Goal: Task Accomplishment & Management: Use online tool/utility

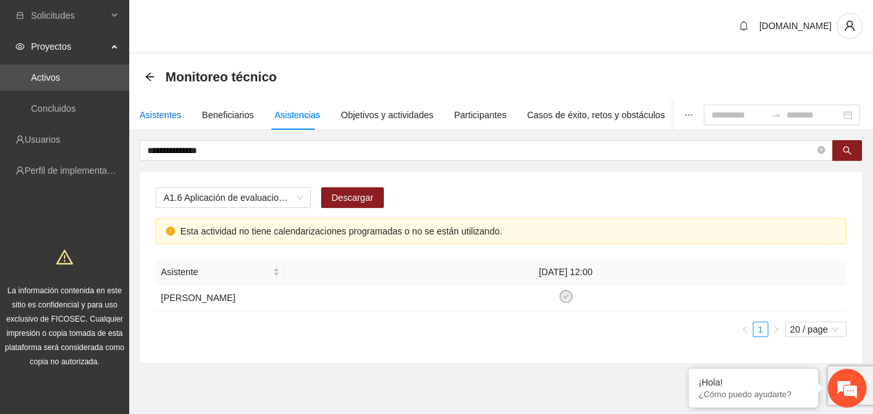
click at [158, 110] on div "Asistentes" at bounding box center [161, 115] width 42 height 14
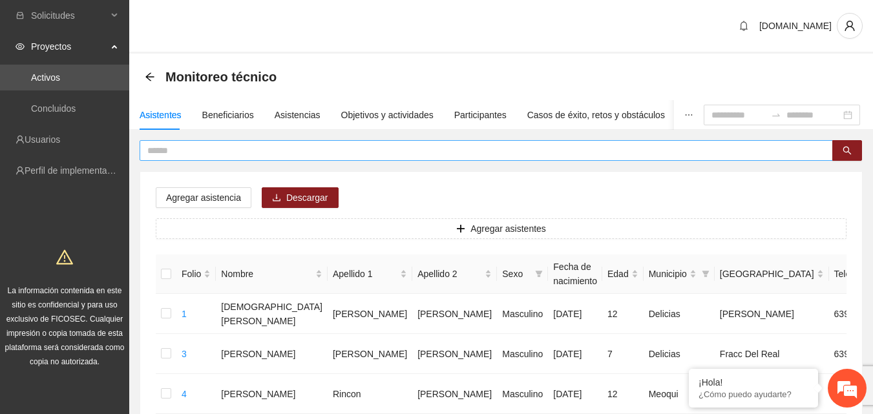
click at [178, 153] on input "text" at bounding box center [481, 150] width 668 height 14
type input "**********"
click at [851, 147] on icon "search" at bounding box center [847, 150] width 9 height 9
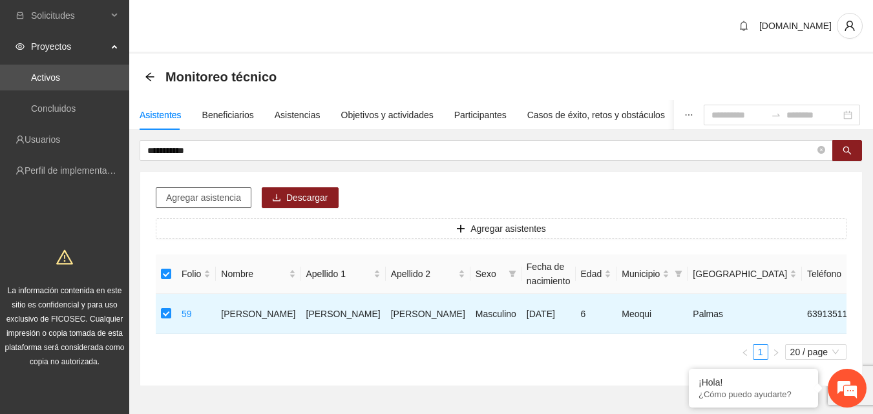
click at [221, 200] on span "Agregar asistencia" at bounding box center [203, 198] width 75 height 14
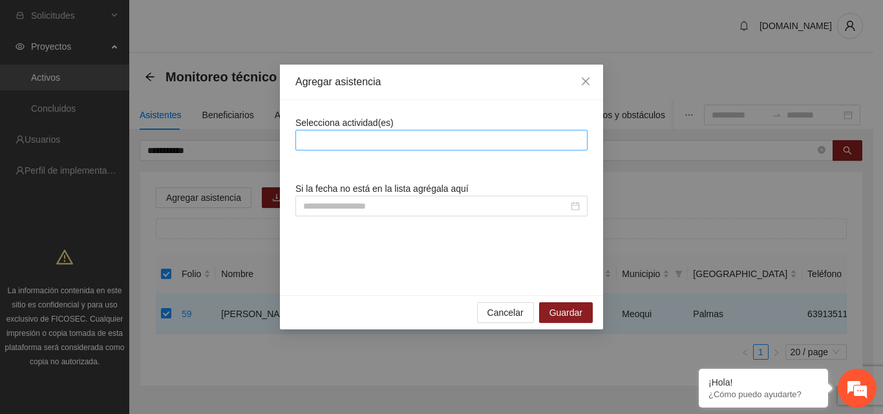
click at [376, 145] on div at bounding box center [442, 141] width 286 height 16
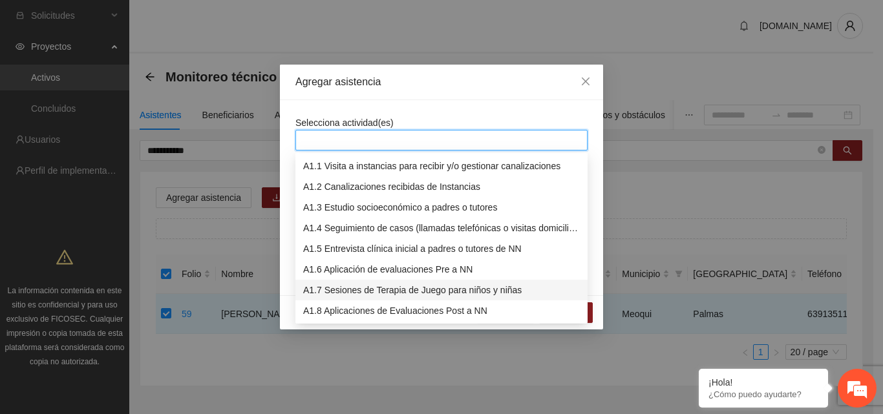
drag, startPoint x: 361, startPoint y: 297, endPoint x: 410, endPoint y: 202, distance: 106.1
click at [361, 297] on div "A1.7 Sesiones de Terapia de Juego para niños y niñas" at bounding box center [441, 290] width 292 height 21
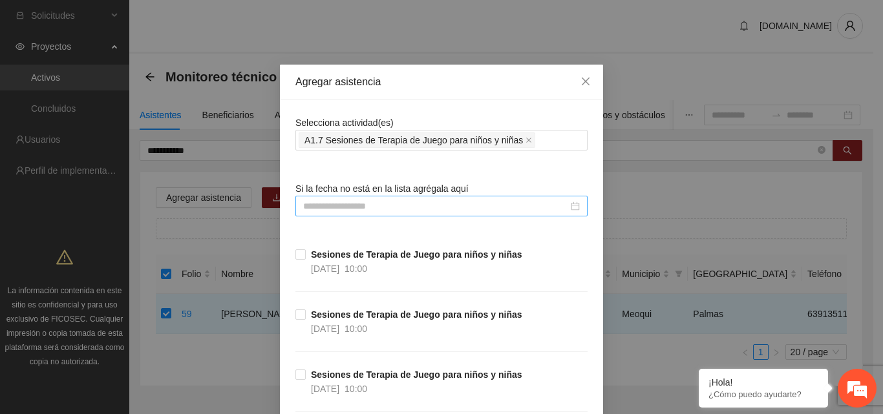
click at [419, 198] on div at bounding box center [441, 206] width 292 height 21
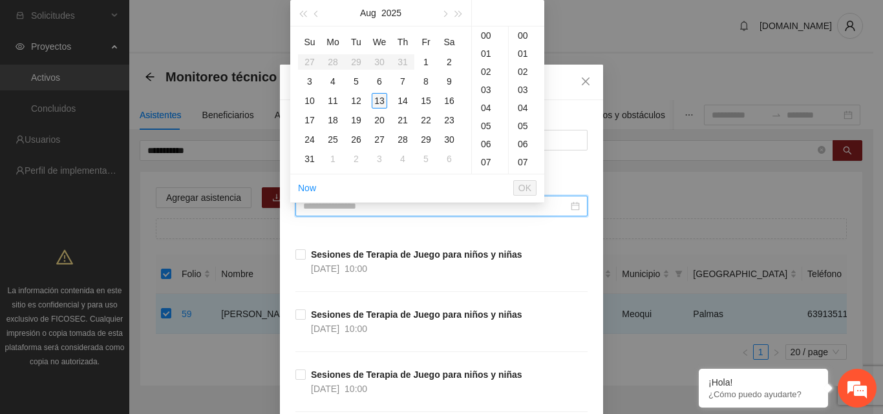
click at [379, 104] on div "13" at bounding box center [380, 101] width 16 height 16
click at [523, 36] on div "00" at bounding box center [527, 36] width 36 height 18
type input "**********"
click at [523, 186] on span "OK" at bounding box center [524, 188] width 13 height 14
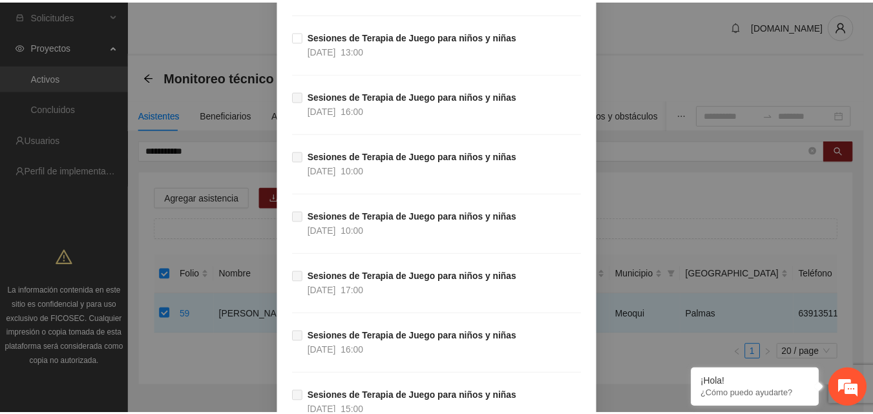
scroll to position [9728, 0]
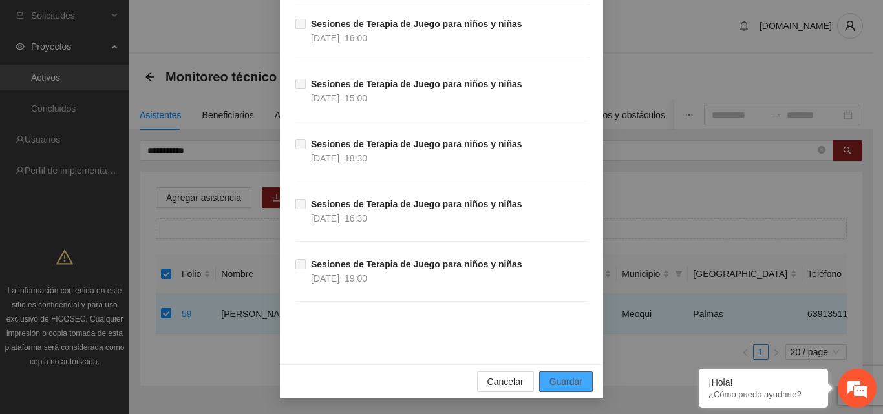
drag, startPoint x: 560, startPoint y: 382, endPoint x: 564, endPoint y: 354, distance: 28.1
click at [560, 382] on span "Guardar" at bounding box center [565, 382] width 33 height 14
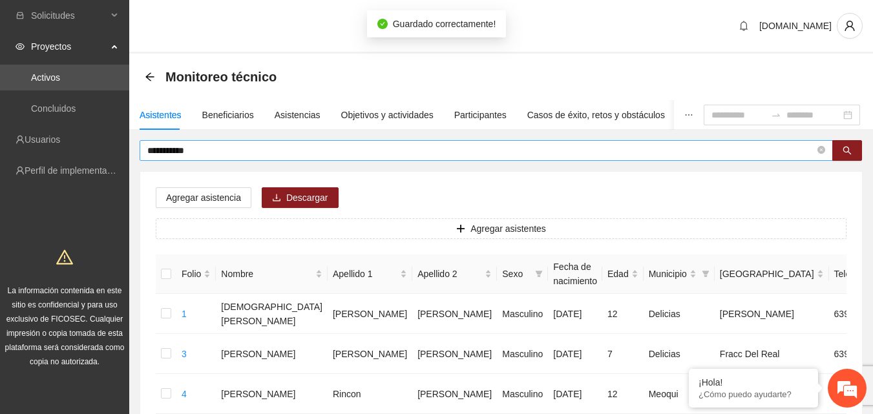
click at [215, 151] on input "**********" at bounding box center [481, 150] width 668 height 14
click at [287, 117] on div "Asistencias" at bounding box center [298, 115] width 46 height 14
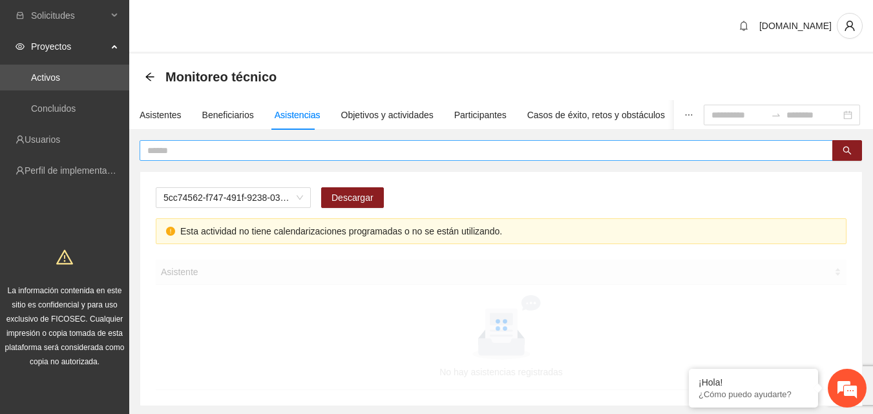
click at [295, 149] on input "text" at bounding box center [481, 150] width 668 height 14
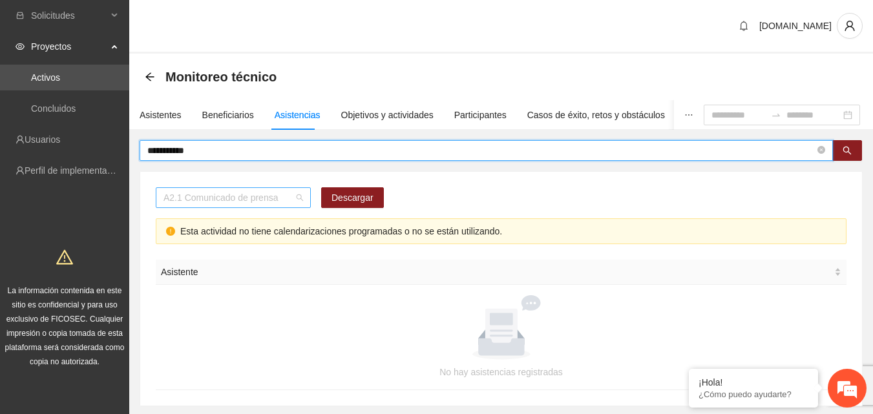
click at [301, 195] on span "A2.1 Comunicado de prensa" at bounding box center [234, 197] width 140 height 19
type input "**********"
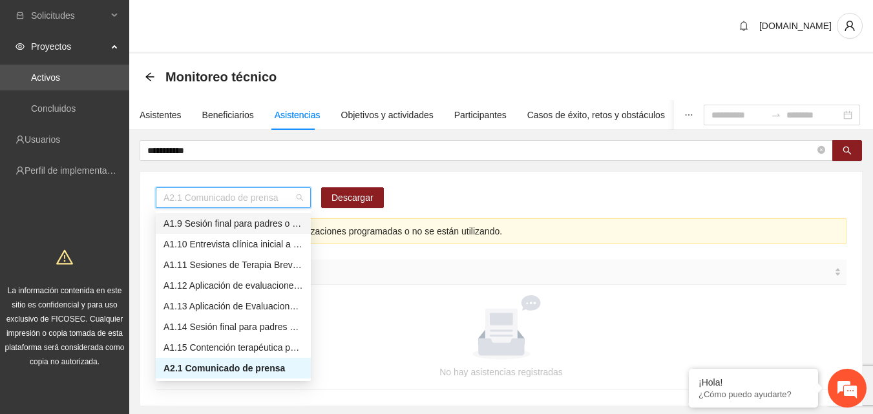
scroll to position [101, 0]
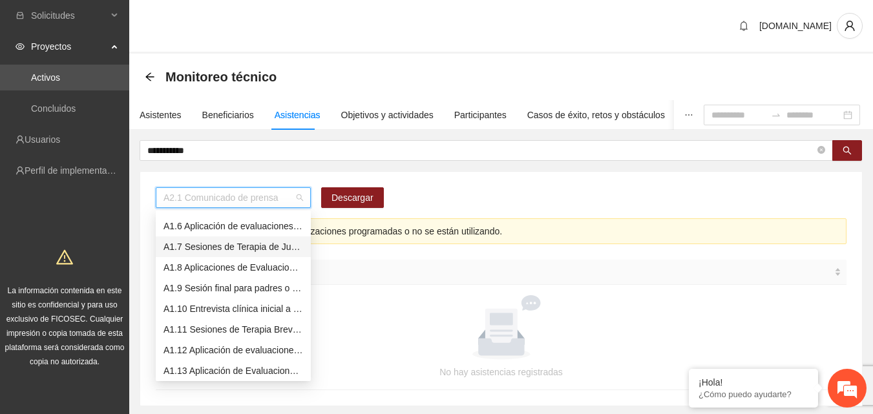
click at [229, 247] on div "A1.7 Sesiones de Terapia de Juego para niños y niñas" at bounding box center [234, 247] width 140 height 14
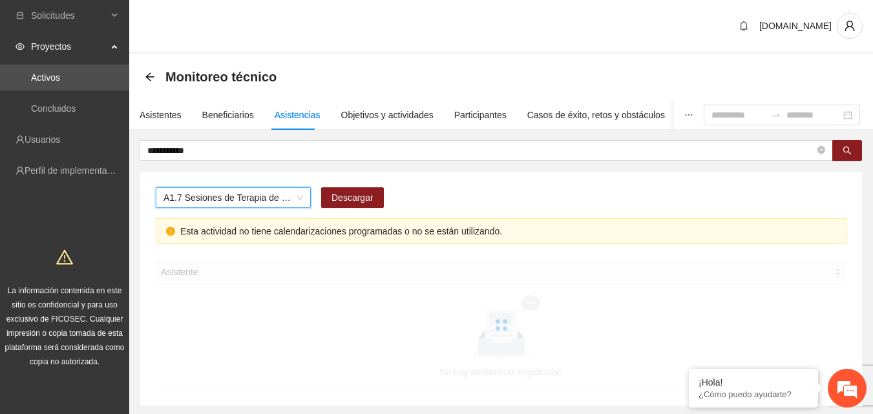
click at [859, 162] on div "**********" at bounding box center [501, 273] width 723 height 266
click at [851, 154] on icon "search" at bounding box center [847, 150] width 9 height 9
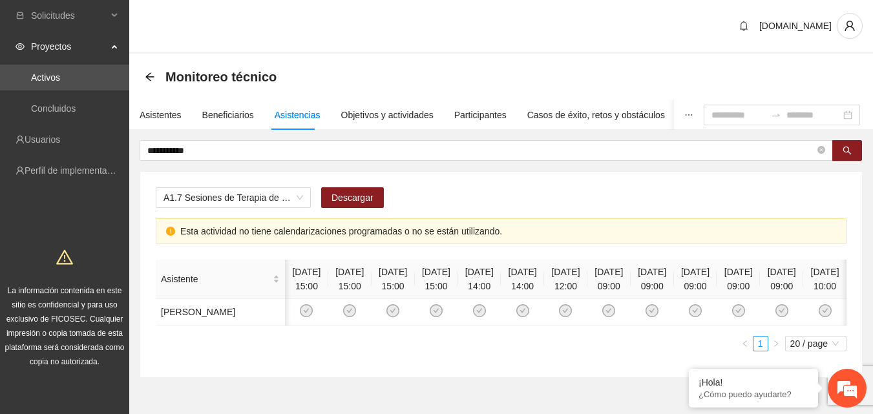
scroll to position [0, 114]
click at [823, 317] on icon "check-circle" at bounding box center [825, 311] width 11 height 11
drag, startPoint x: 768, startPoint y: 363, endPoint x: 665, endPoint y: 369, distance: 103.0
click at [672, 352] on div "Asistente [DATE] 15:00 [DATE] 15:00 [DATE] 15:00 [DATE] 15:00 [DATE] 14:00 [DAT…" at bounding box center [501, 306] width 691 height 92
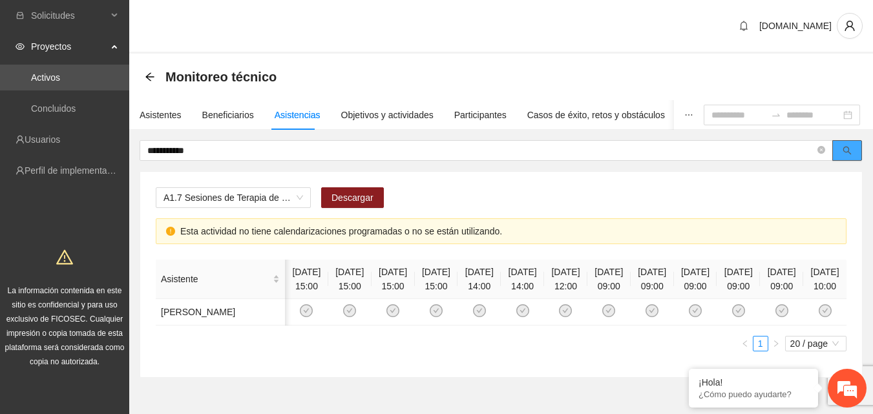
click at [849, 151] on icon "search" at bounding box center [847, 150] width 9 height 9
click at [822, 313] on icon "check-circle" at bounding box center [825, 310] width 6 height 5
drag, startPoint x: 850, startPoint y: 391, endPoint x: 604, endPoint y: 306, distance: 260.6
click at [849, 391] on em at bounding box center [847, 388] width 35 height 35
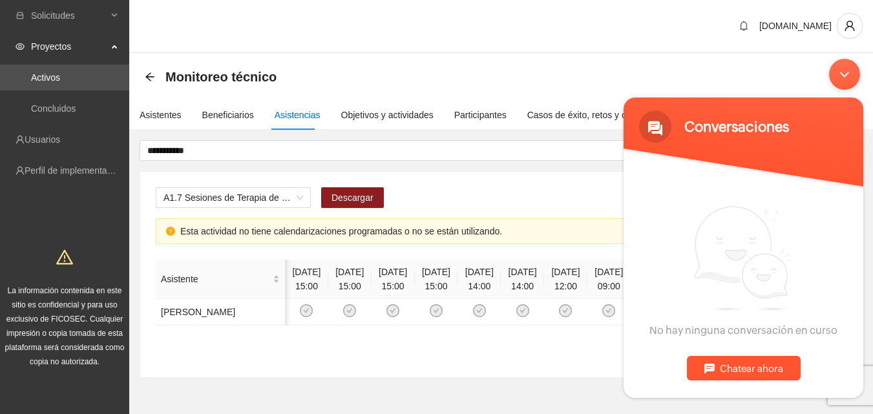
click at [856, 400] on body "Conversaciones Estamos en línea. No hay ninguna conversación en curso Chatear a…" at bounding box center [743, 228] width 253 height 352
click at [715, 368] on div "Chatear ahora" at bounding box center [744, 368] width 114 height 25
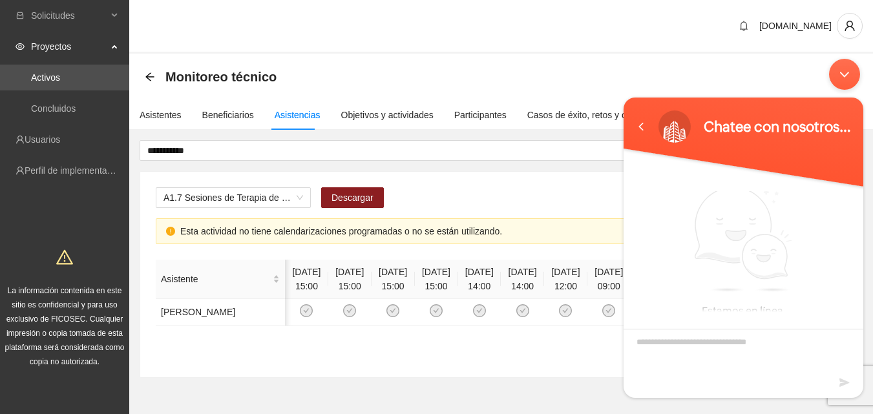
click at [673, 58] on body "Chatee con nosotros ahora Estamos en línea. Conversaciones" at bounding box center [743, 228] width 253 height 352
